Goal: Transaction & Acquisition: Purchase product/service

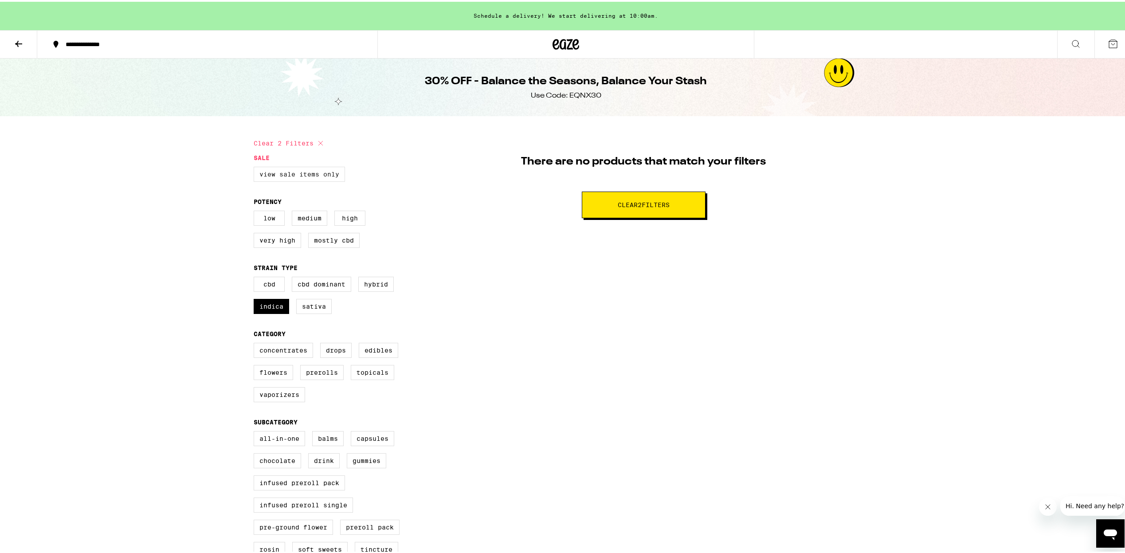
click at [288, 172] on label "View Sale Items Only" at bounding box center [299, 172] width 91 height 15
click at [256, 167] on input "View Sale Items Only" at bounding box center [255, 166] width 0 height 0
click at [605, 208] on button "Clear 3 filter s" at bounding box center [644, 203] width 124 height 27
checkbox input "false"
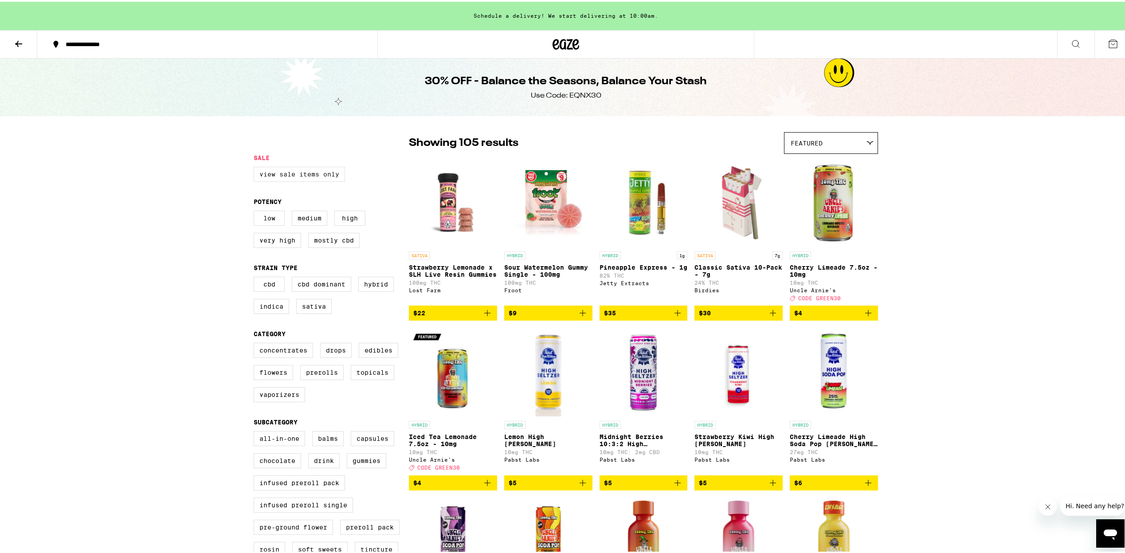
click at [295, 176] on label "View Sale Items Only" at bounding box center [299, 172] width 91 height 15
click at [256, 167] on input "View Sale Items Only" at bounding box center [255, 166] width 0 height 0
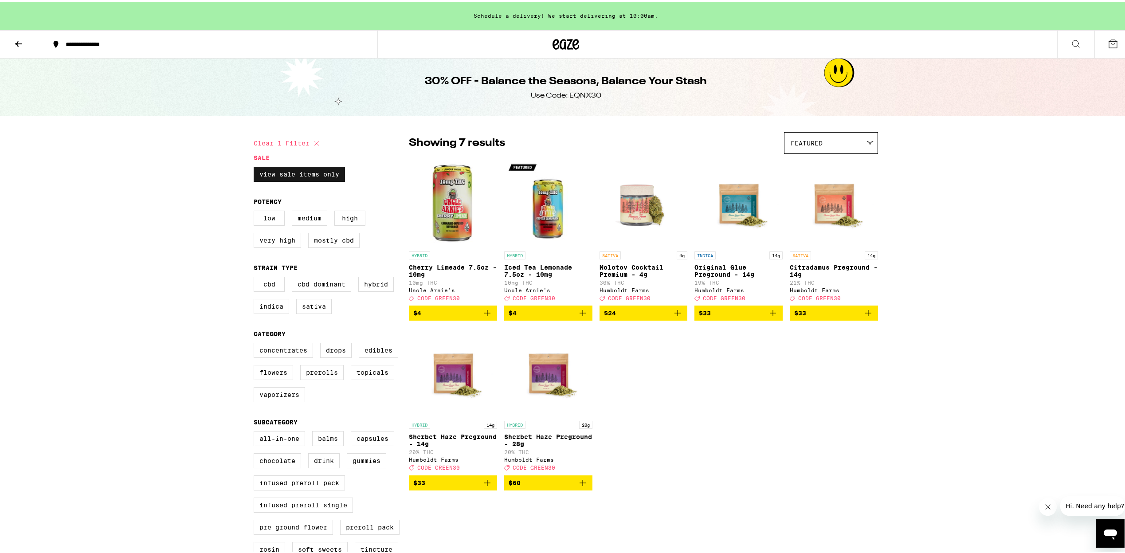
click at [322, 177] on label "View Sale Items Only" at bounding box center [299, 172] width 91 height 15
click at [256, 167] on input "View Sale Items Only" at bounding box center [255, 166] width 0 height 0
checkbox input "false"
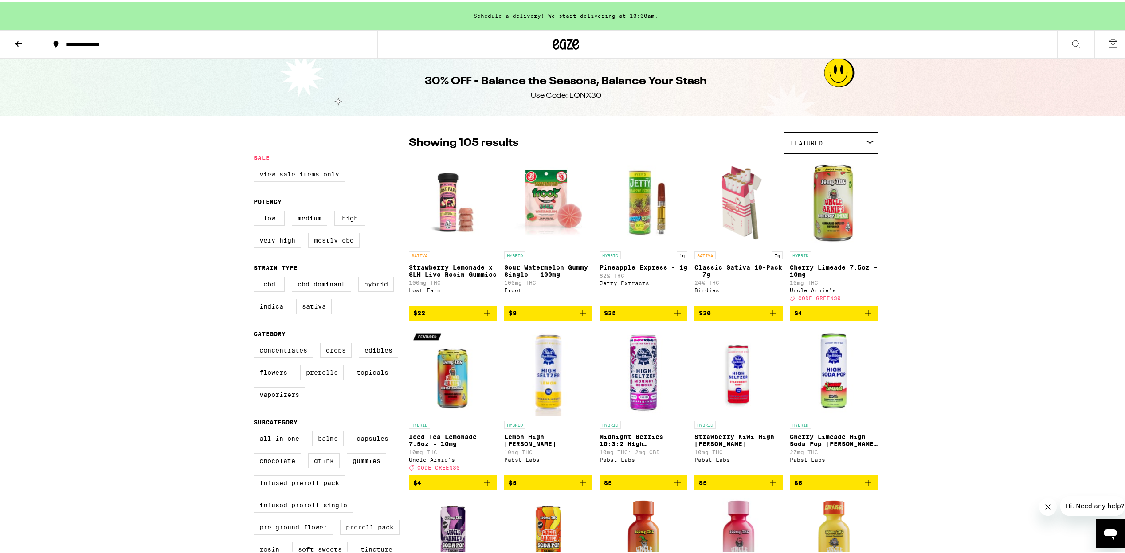
click at [288, 170] on label "View Sale Items Only" at bounding box center [299, 172] width 91 height 15
click at [256, 167] on input "View Sale Items Only" at bounding box center [255, 166] width 0 height 0
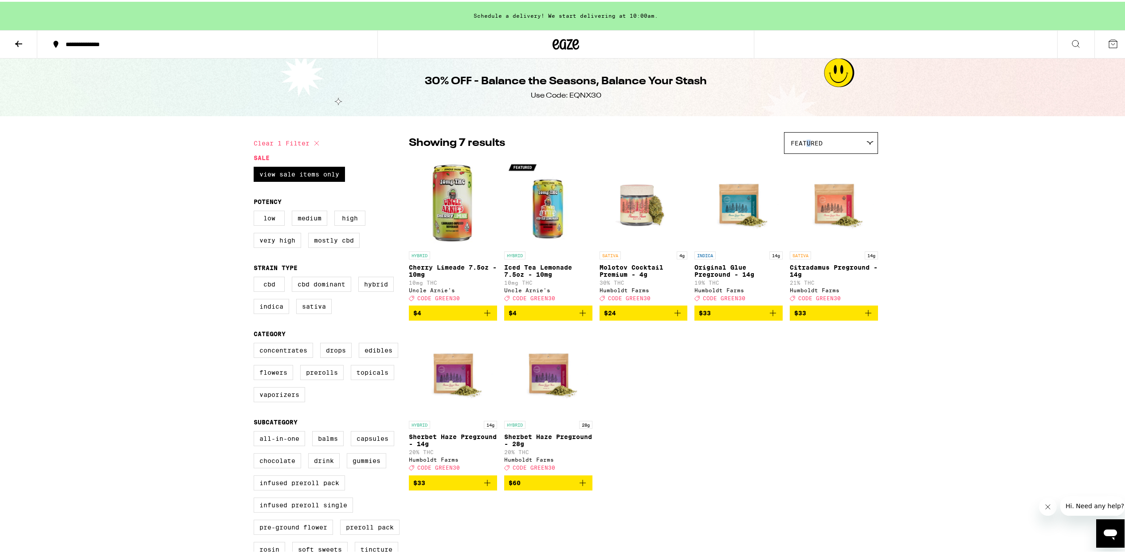
click at [807, 138] on span "Featured" at bounding box center [807, 141] width 32 height 7
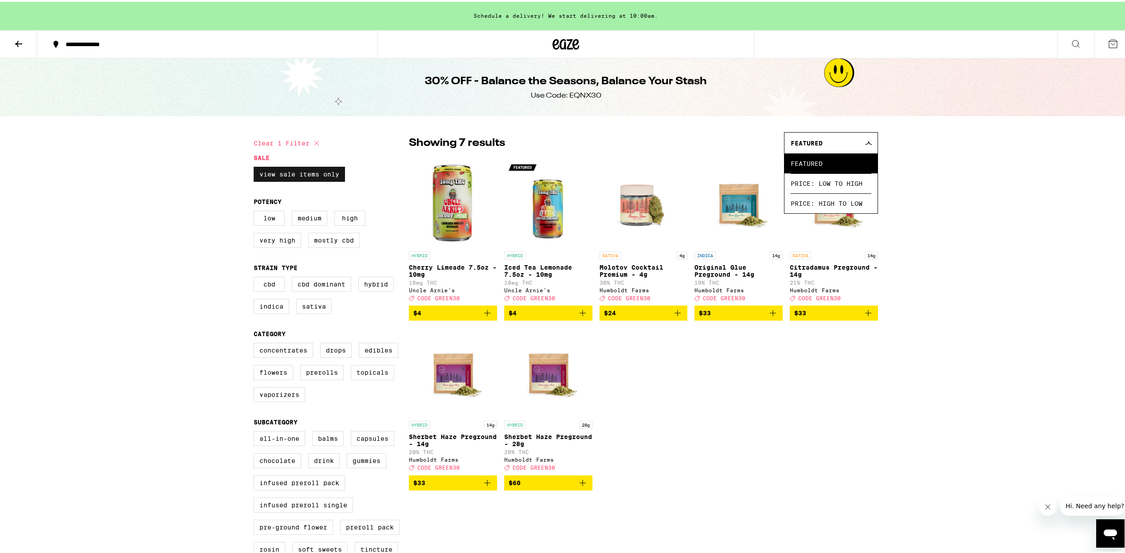
click at [321, 171] on label "View Sale Items Only" at bounding box center [299, 172] width 91 height 15
click at [256, 167] on input "View Sale Items Only" at bounding box center [255, 166] width 0 height 0
checkbox input "false"
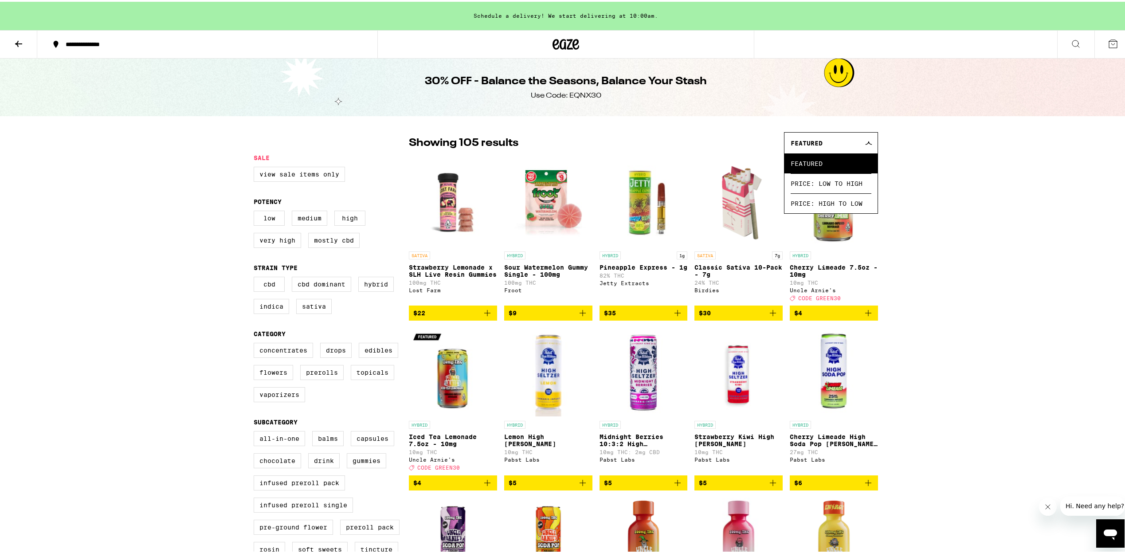
click at [674, 317] on icon "Add to bag" at bounding box center [677, 311] width 11 height 11
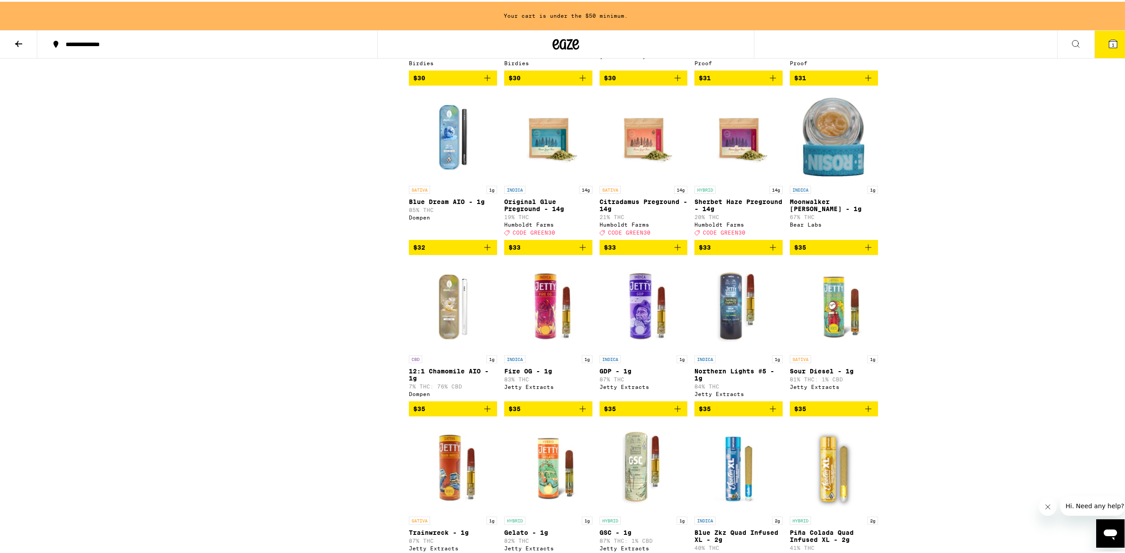
scroll to position [2187, 0]
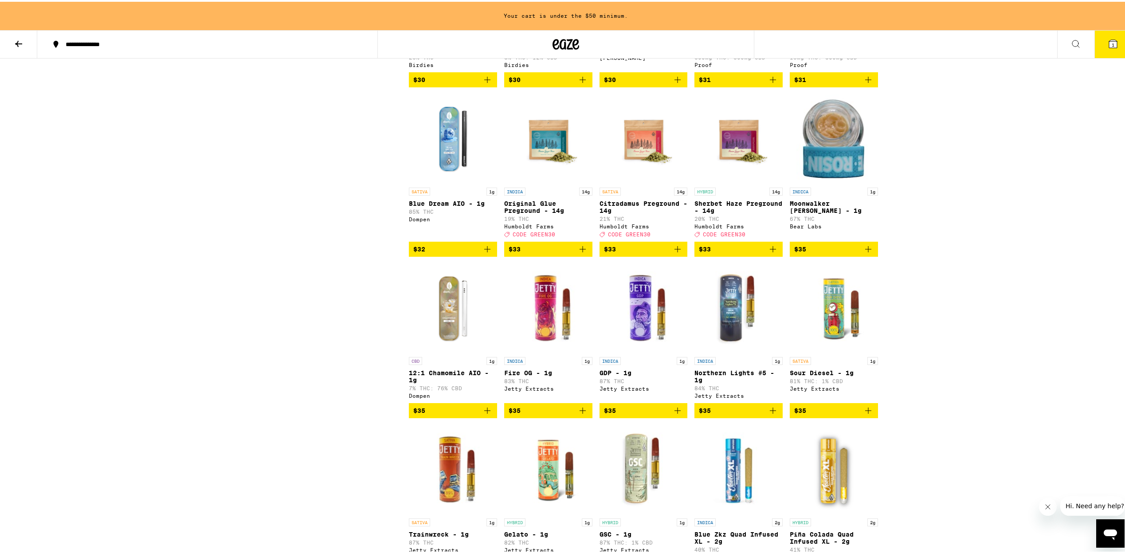
click at [675, 414] on icon "Add to bag" at bounding box center [677, 409] width 11 height 11
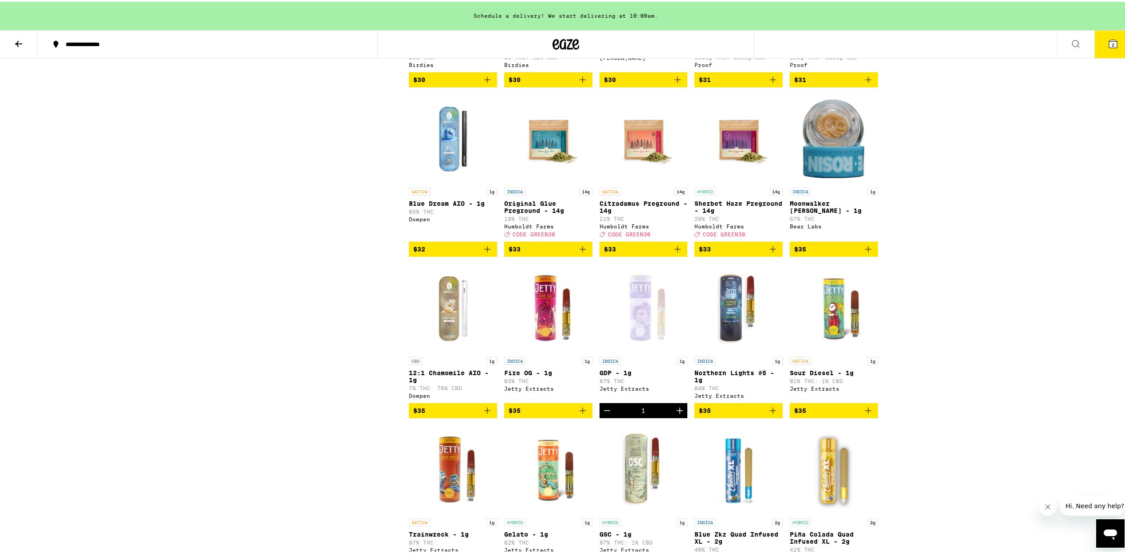
click at [771, 414] on icon "Add to bag" at bounding box center [773, 409] width 11 height 11
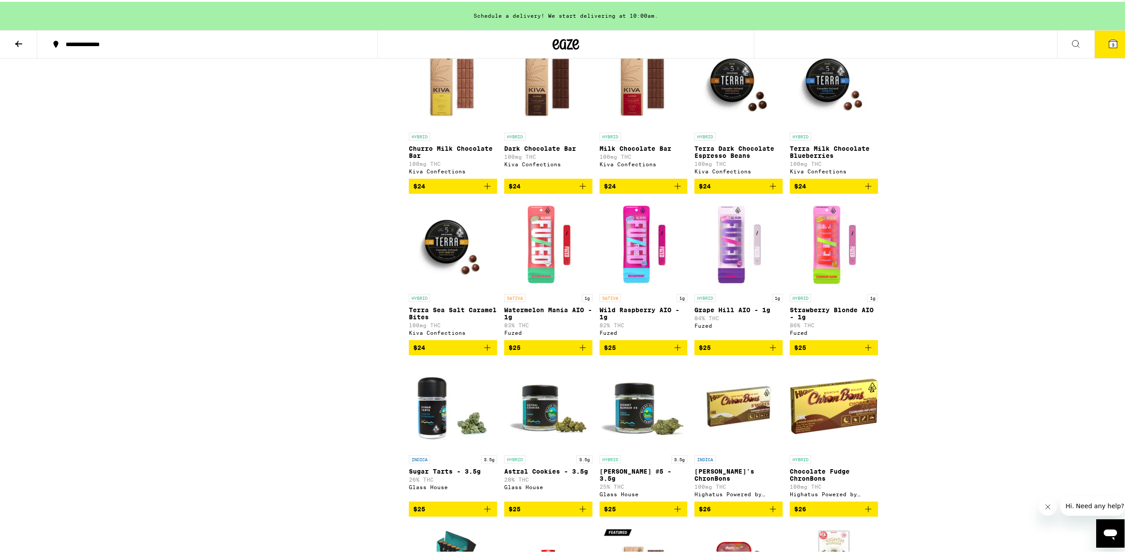
scroll to position [0, 0]
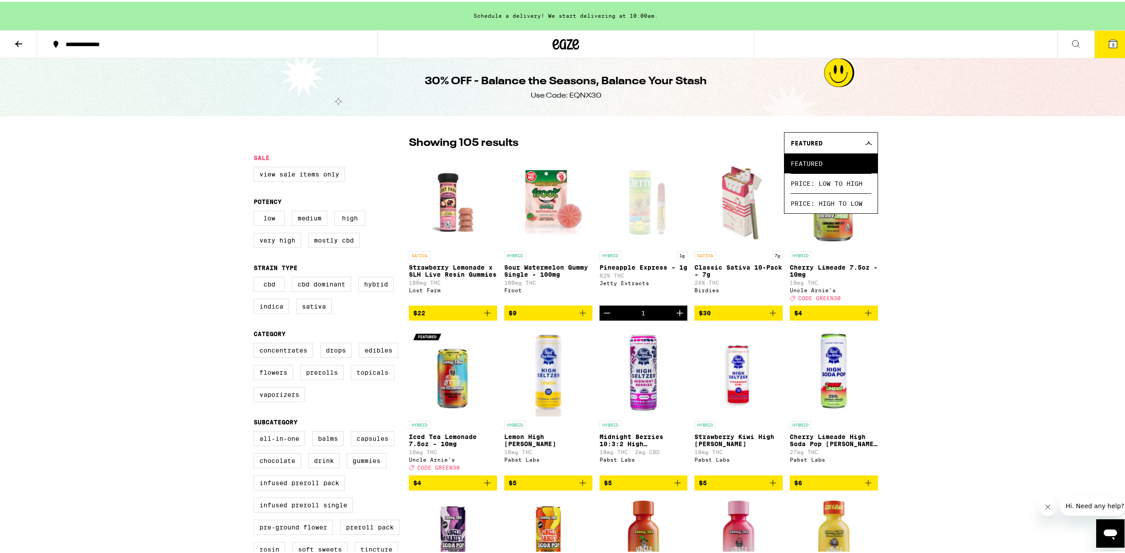
click at [1098, 43] on button "3" at bounding box center [1112, 42] width 37 height 27
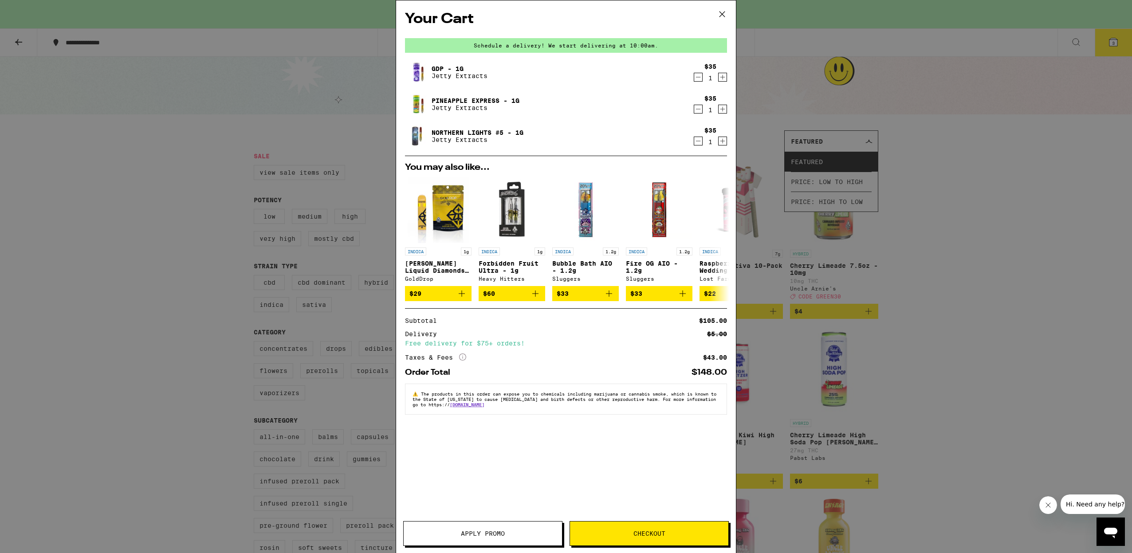
click at [723, 12] on icon at bounding box center [721, 14] width 5 height 5
